Goal: Transaction & Acquisition: Purchase product/service

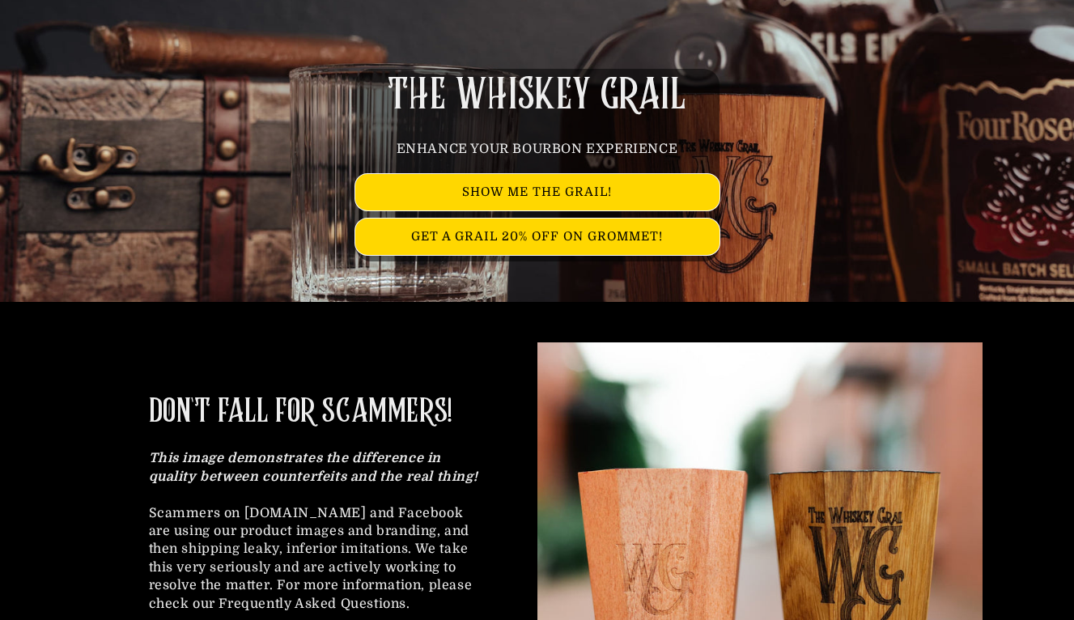
scroll to position [243, 0]
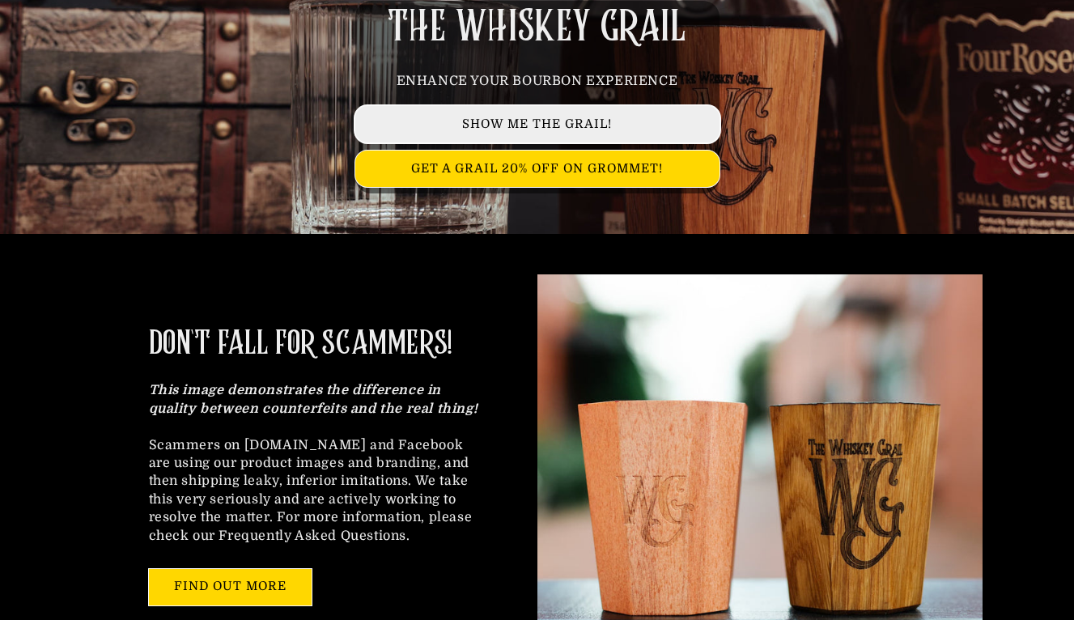
click at [589, 125] on link "SHOW ME THE GRAIL!" at bounding box center [537, 124] width 364 height 36
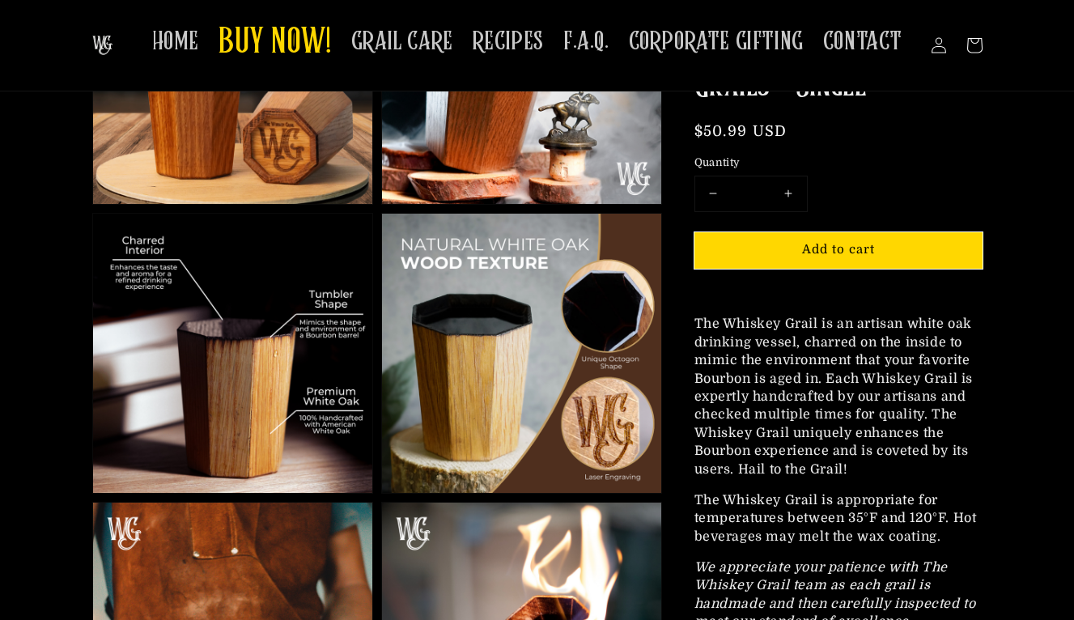
scroll to position [728, 0]
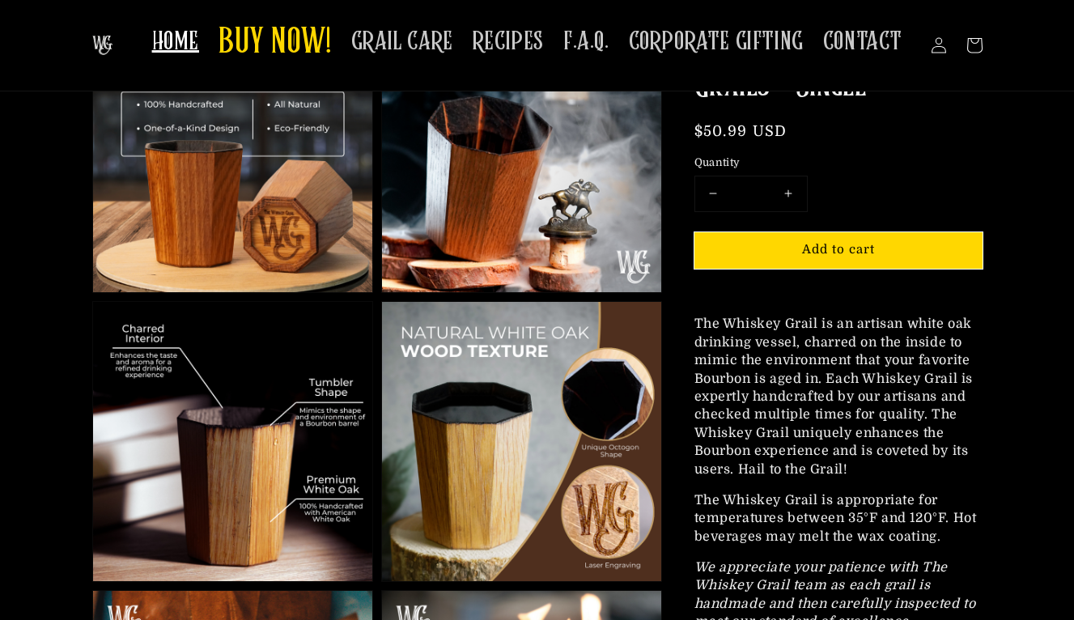
click at [197, 40] on span "HOME" at bounding box center [175, 42] width 47 height 32
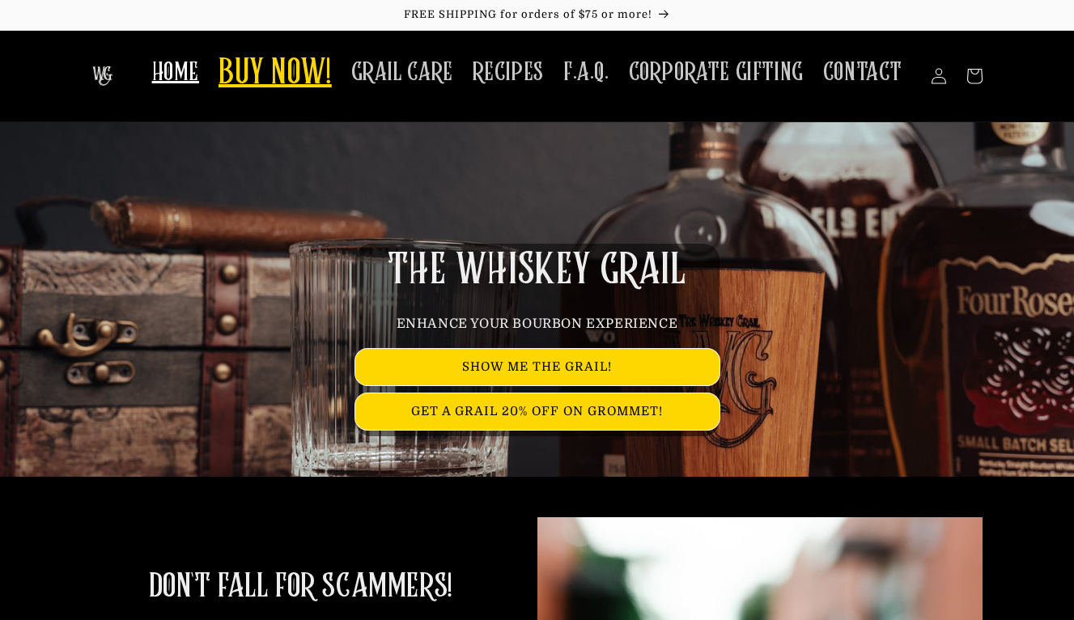
click at [295, 79] on span "BUY NOW!" at bounding box center [275, 74] width 113 height 45
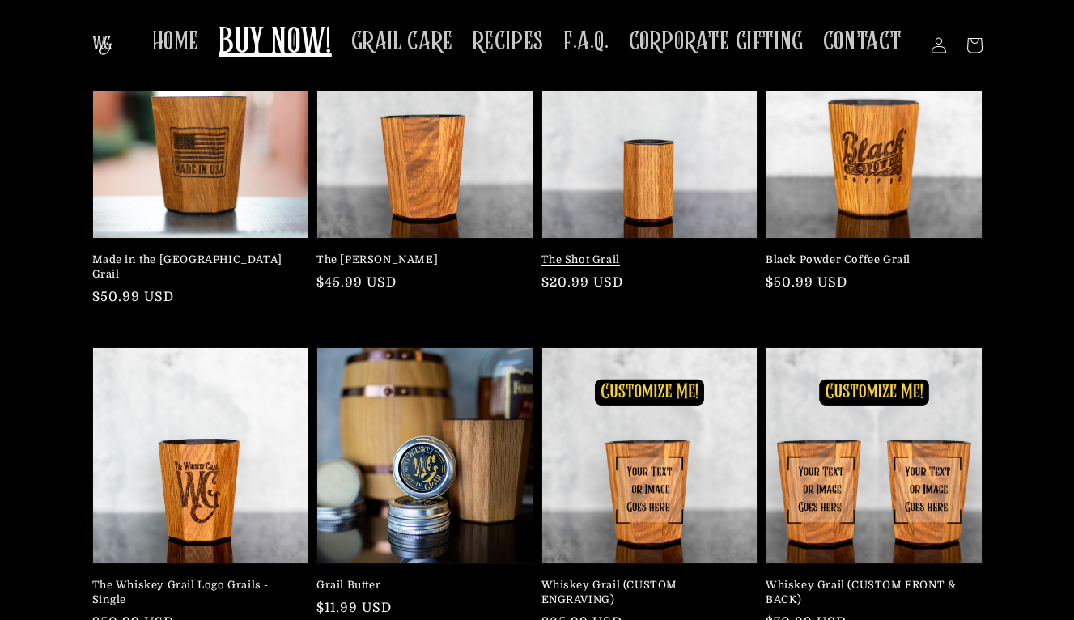
scroll to position [162, 0]
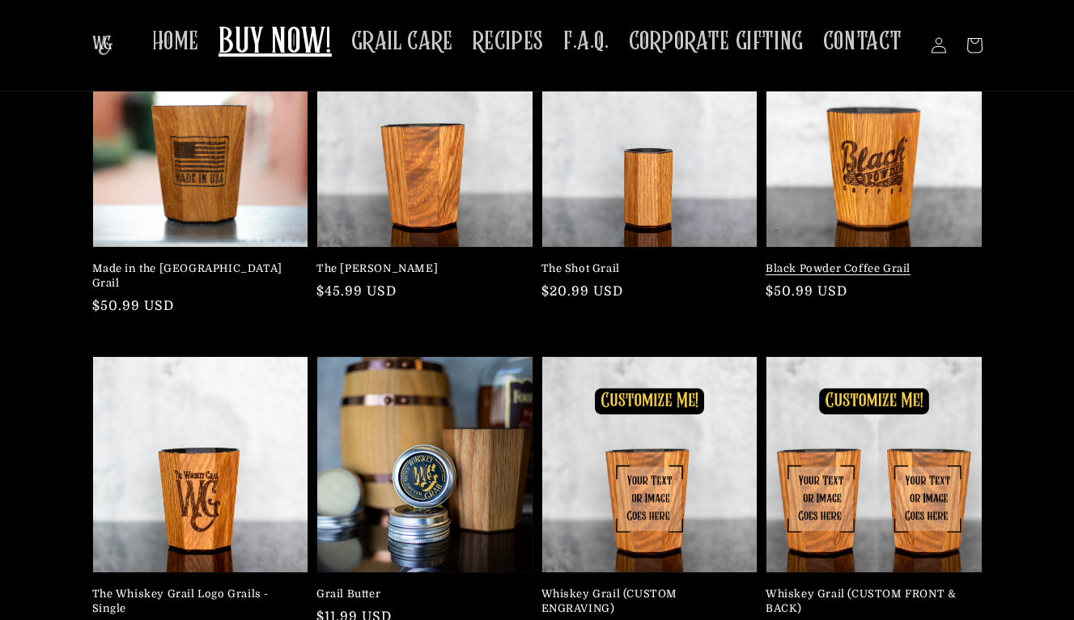
click at [846, 261] on link "Black Powder Coffee Grail" at bounding box center [869, 268] width 207 height 15
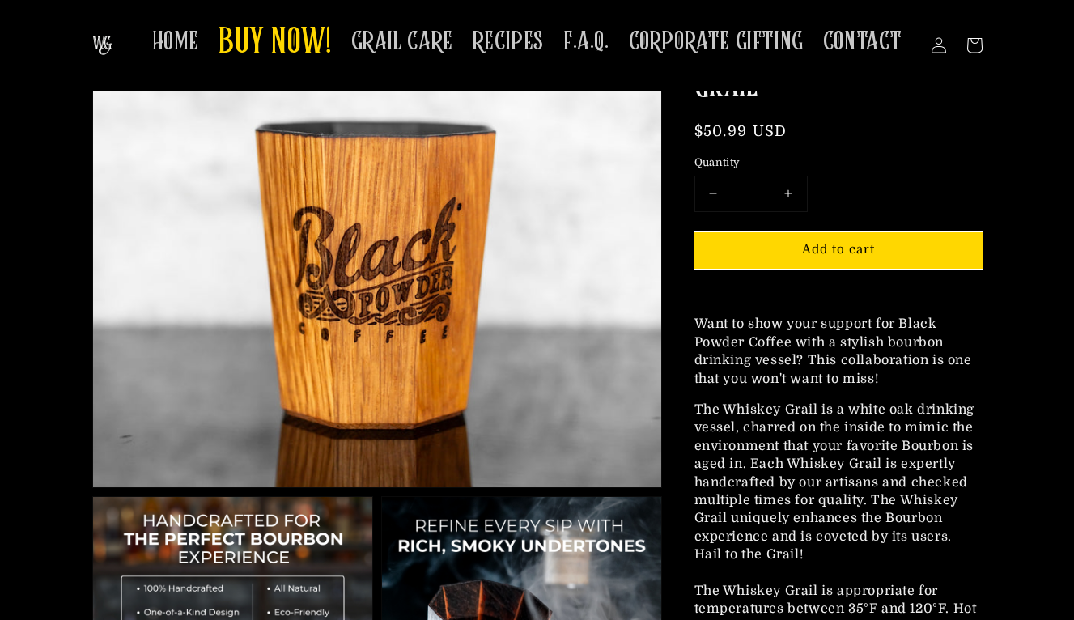
scroll to position [243, 0]
